Goal: Transaction & Acquisition: Purchase product/service

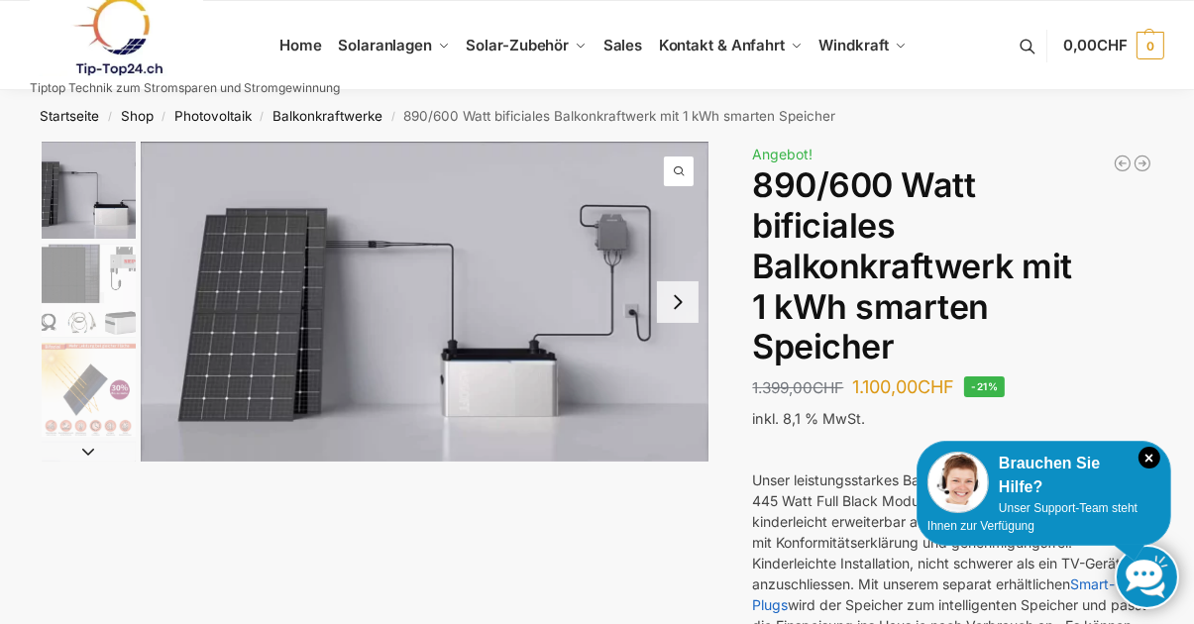
scroll to position [11, 0]
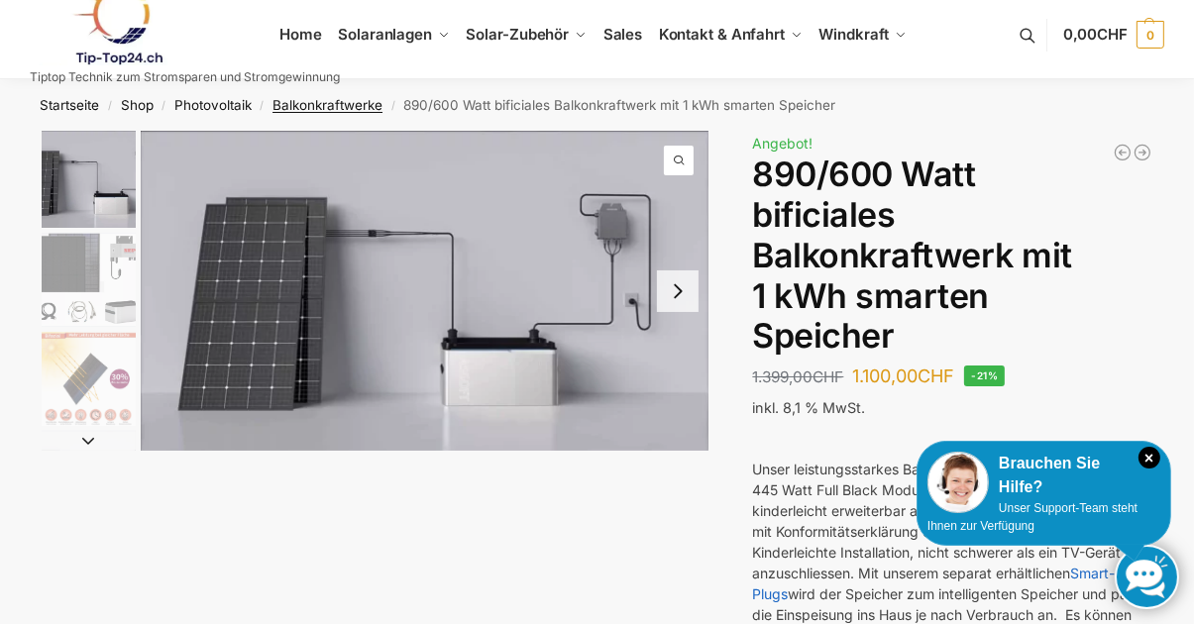
click at [331, 102] on link "Balkonkraftwerke" at bounding box center [327, 105] width 110 height 16
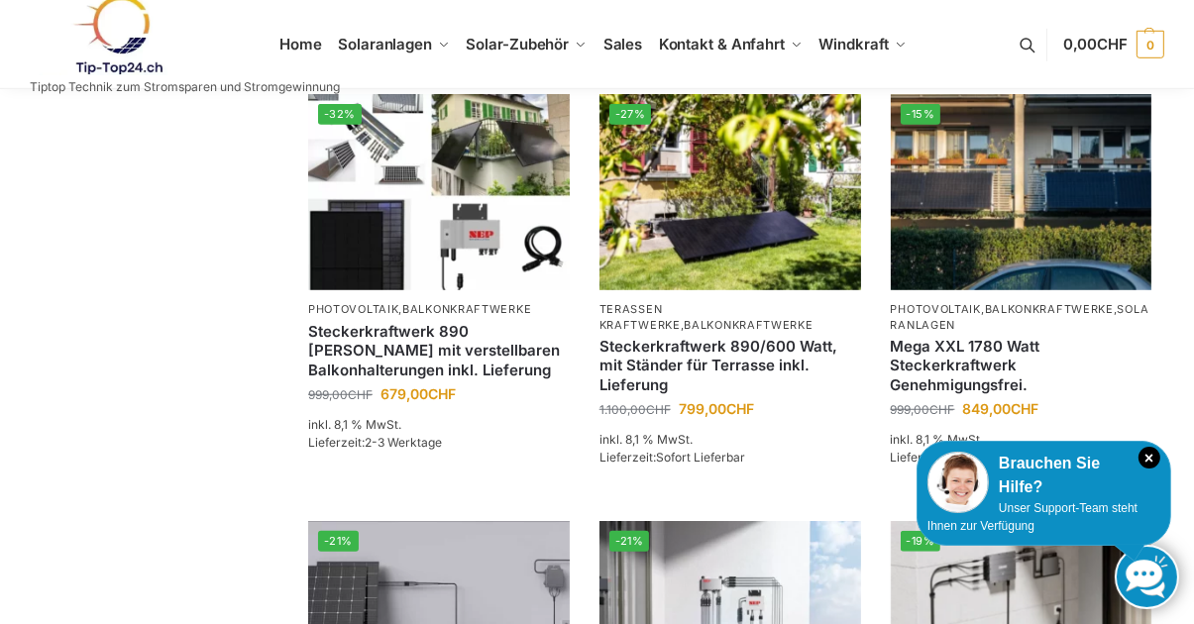
scroll to position [1270, 0]
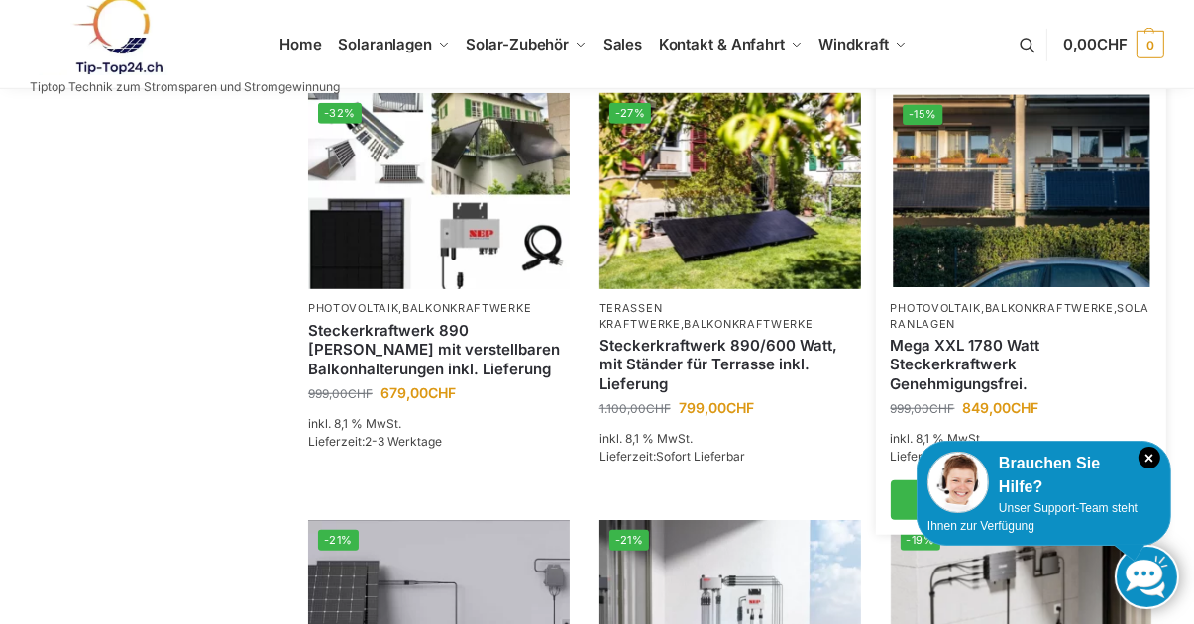
click at [958, 363] on link "Mega XXL 1780 Watt Steckerkraftwerk Genehmigungsfrei." at bounding box center [1022, 365] width 262 height 58
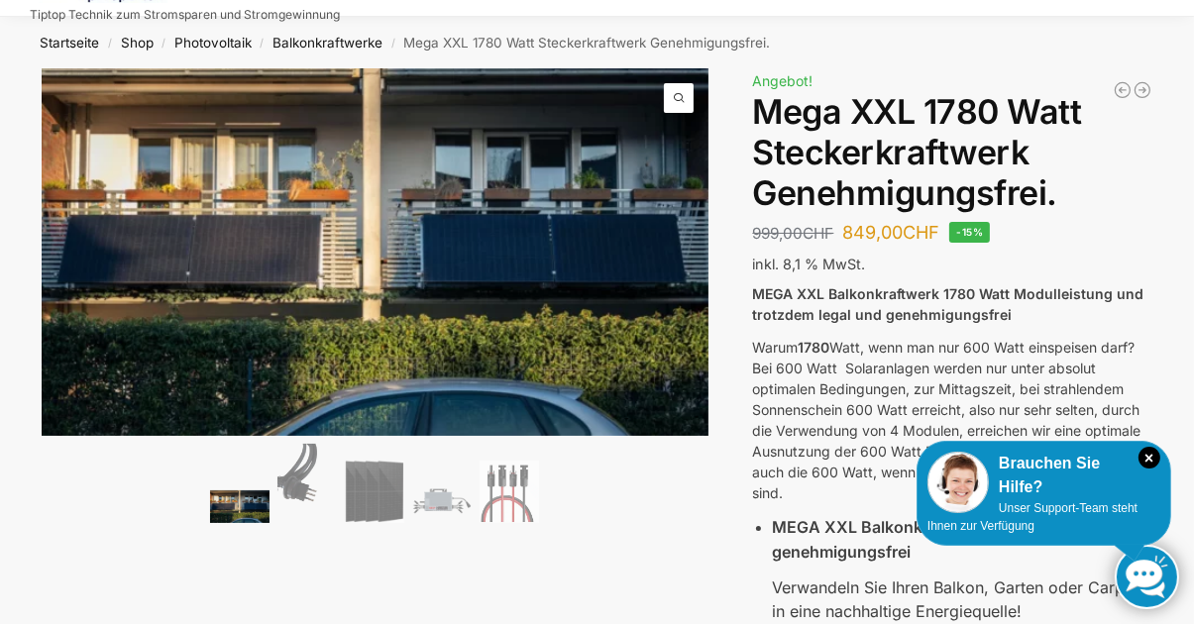
scroll to position [66, 0]
